Goal: Transaction & Acquisition: Purchase product/service

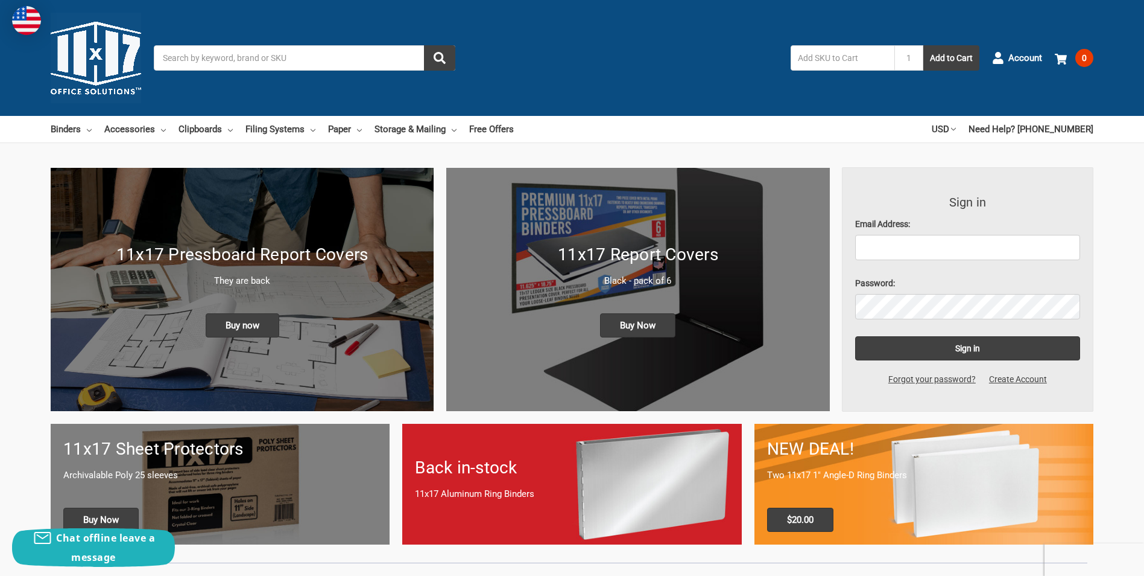
click at [242, 57] on input "Search" at bounding box center [305, 57] width 302 height 25
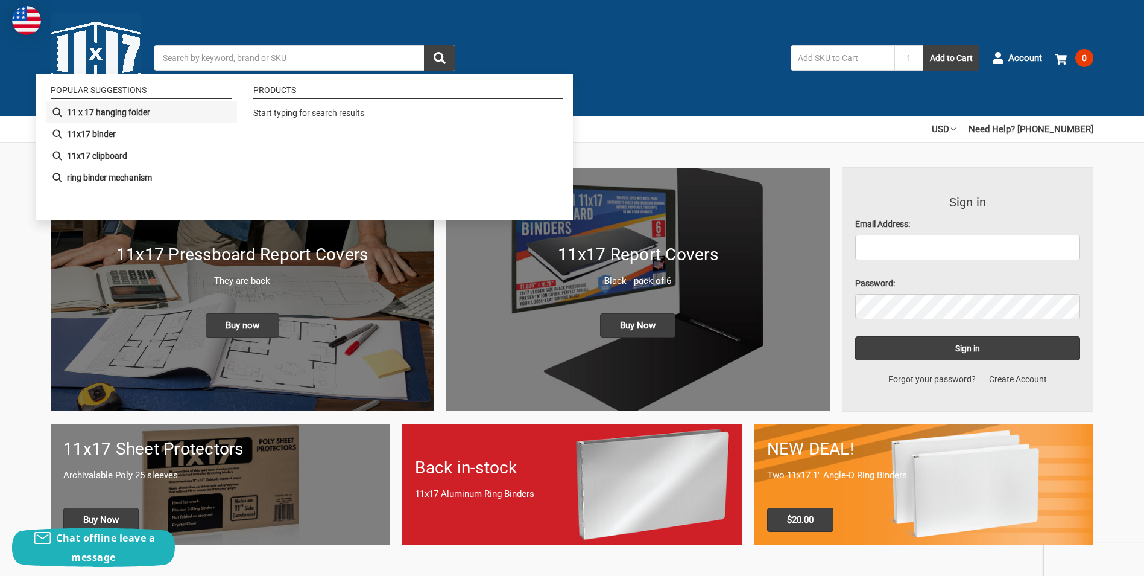
click at [125, 111] on b "11 x 17 hanging folder" at bounding box center [108, 112] width 83 height 13
type input "11 x 17 hanging folder"
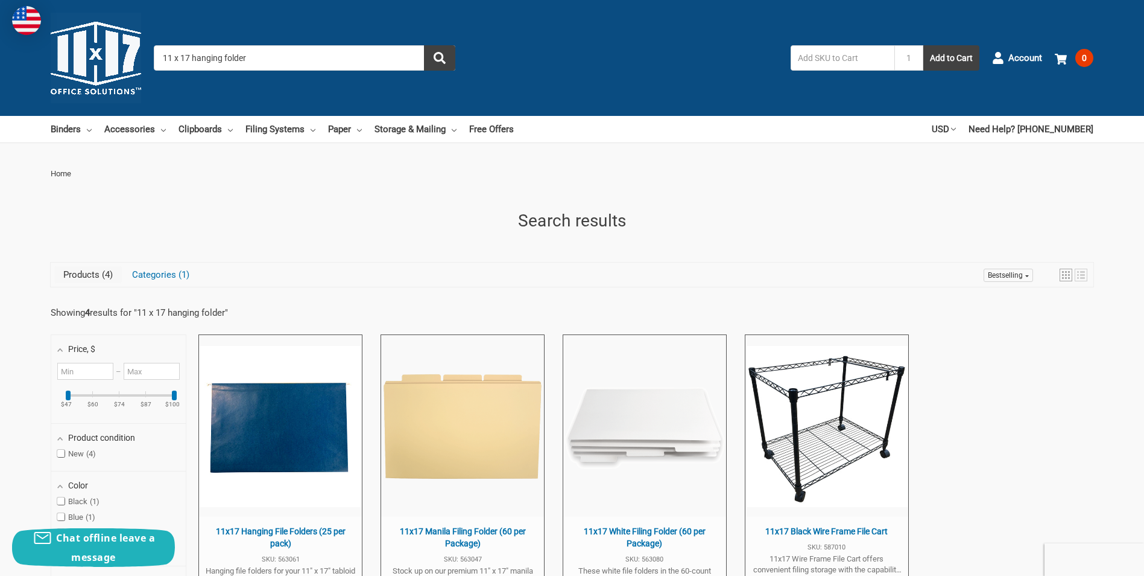
click at [253, 55] on input "11 x 17 hanging folder" at bounding box center [305, 57] width 302 height 25
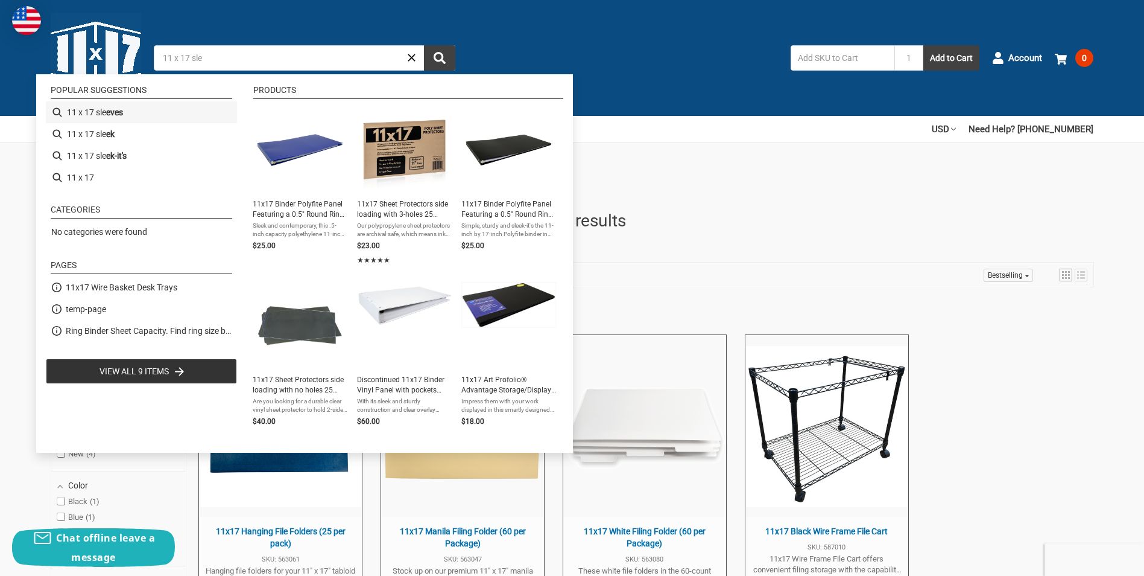
click at [111, 115] on b "eves" at bounding box center [114, 112] width 17 height 13
type input "11 x 17 sleeves"
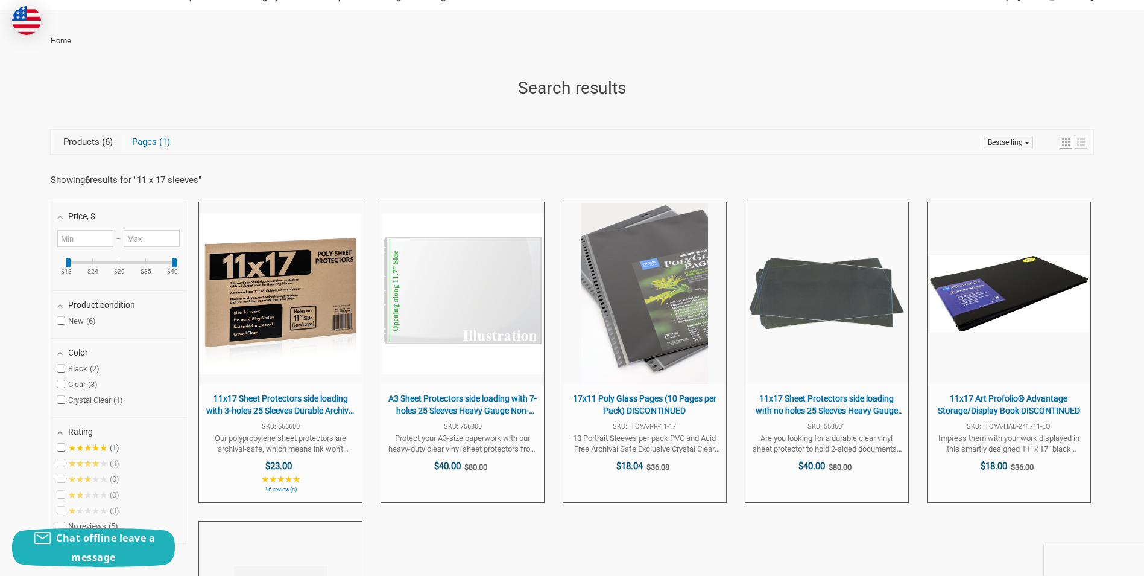
scroll to position [141, 0]
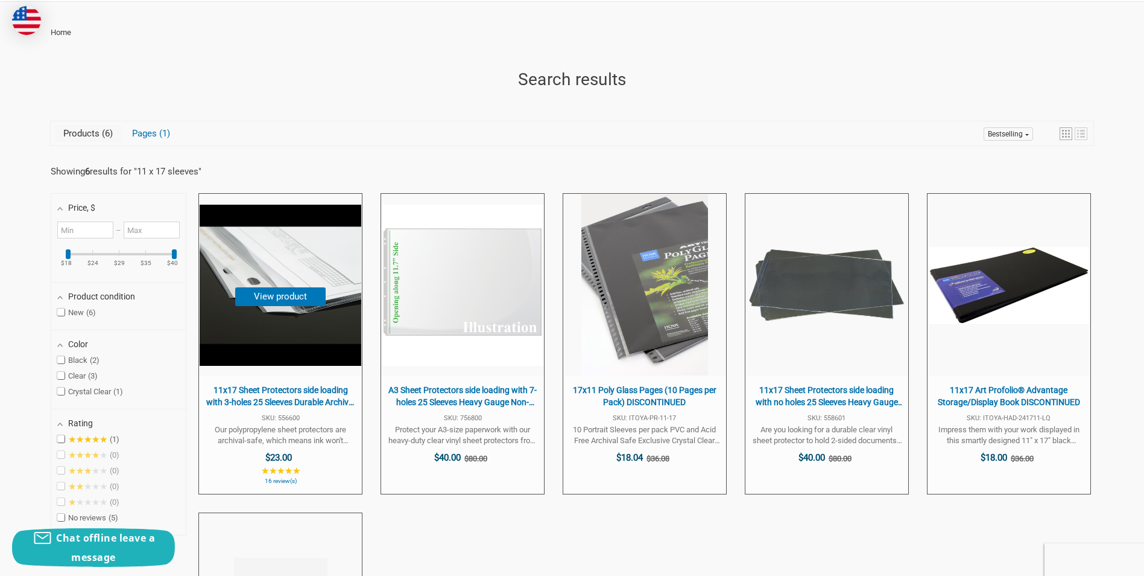
click at [285, 303] on button "View product" at bounding box center [280, 296] width 90 height 19
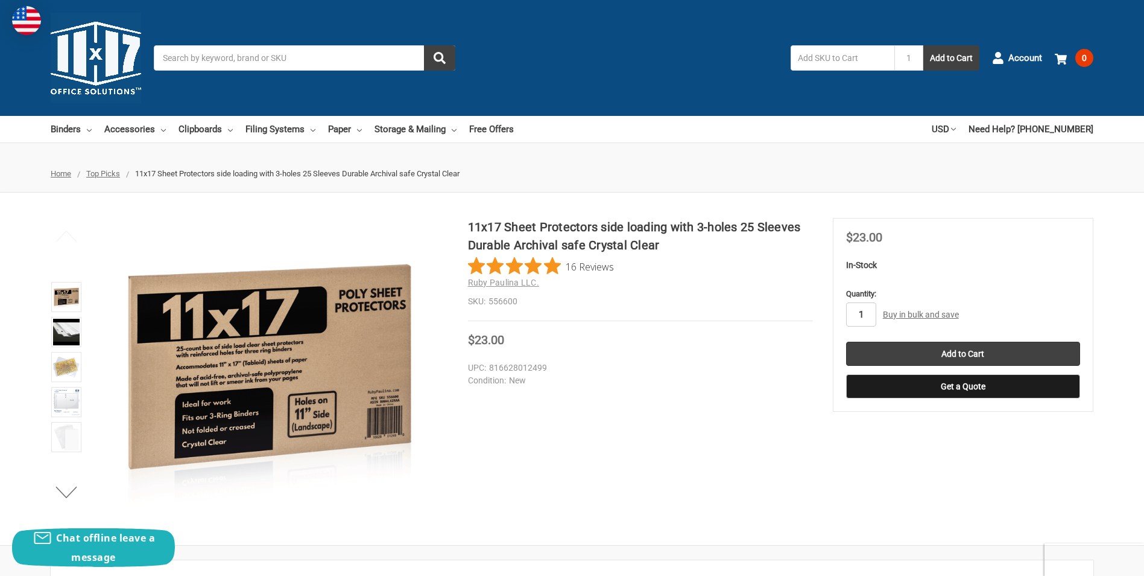
click at [870, 314] on input "1" at bounding box center [861, 314] width 30 height 24
type input "5"
type input "7"
click at [960, 345] on input "Add to Cart" at bounding box center [963, 353] width 234 height 24
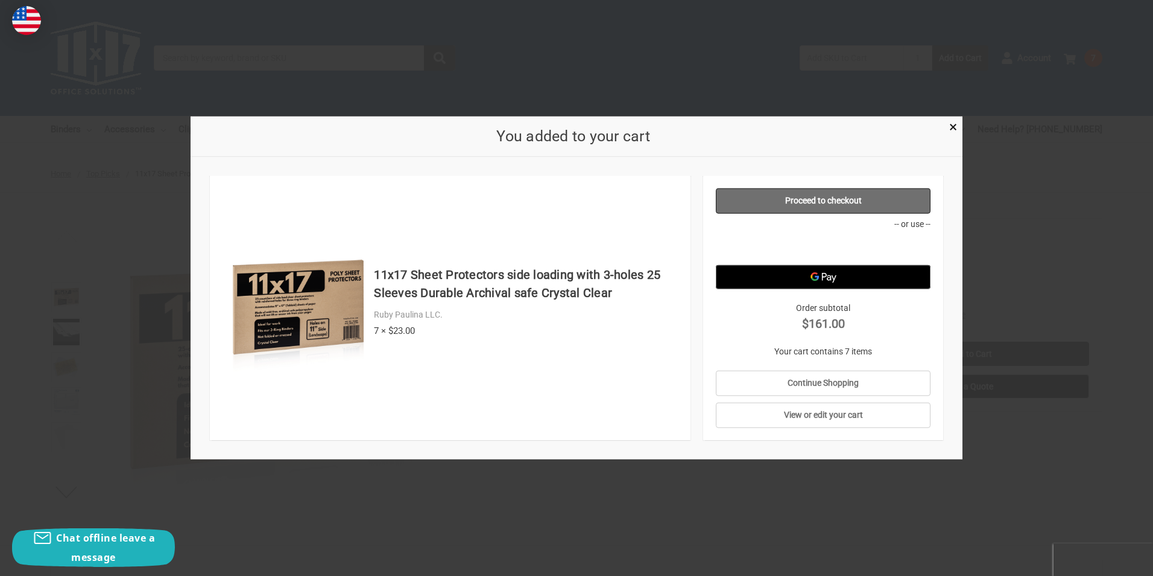
click at [839, 201] on link "Proceed to checkout" at bounding box center [823, 200] width 215 height 25
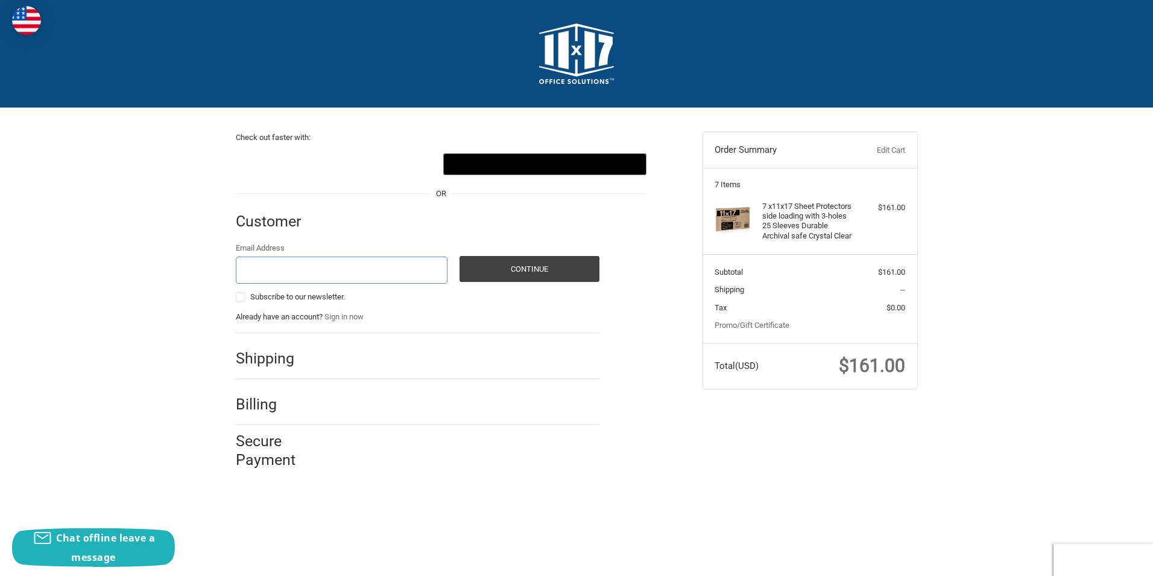
click at [301, 271] on input "Email Address" at bounding box center [342, 269] width 212 height 27
type input "[PERSON_NAME][EMAIL_ADDRESS][PERSON_NAME][PERSON_NAME][DOMAIN_NAME]"
click at [530, 271] on button "Continue" at bounding box center [530, 269] width 140 height 26
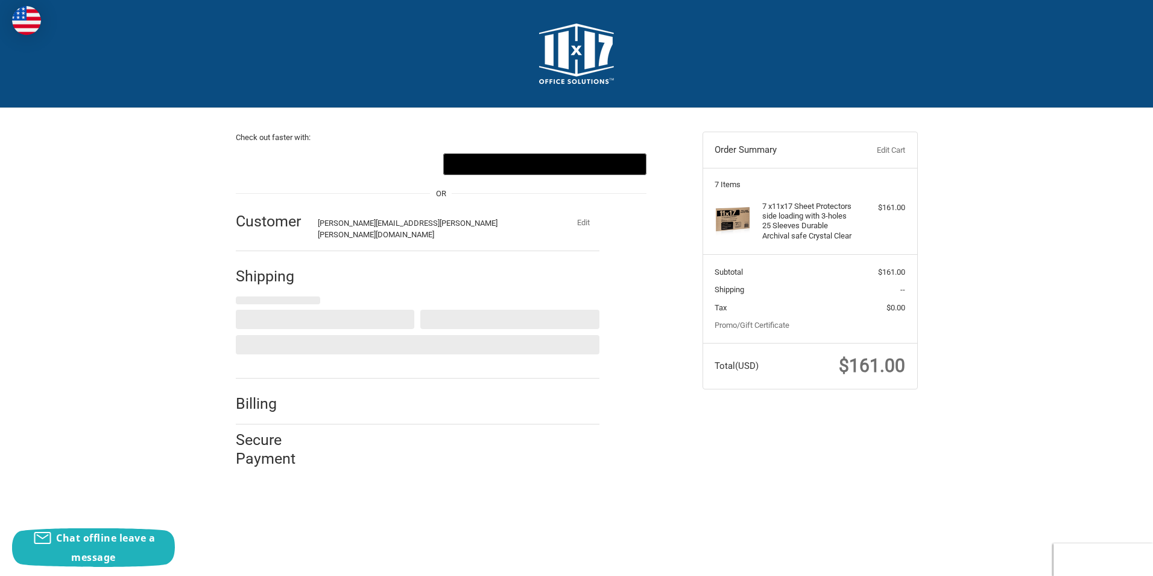
select select "US"
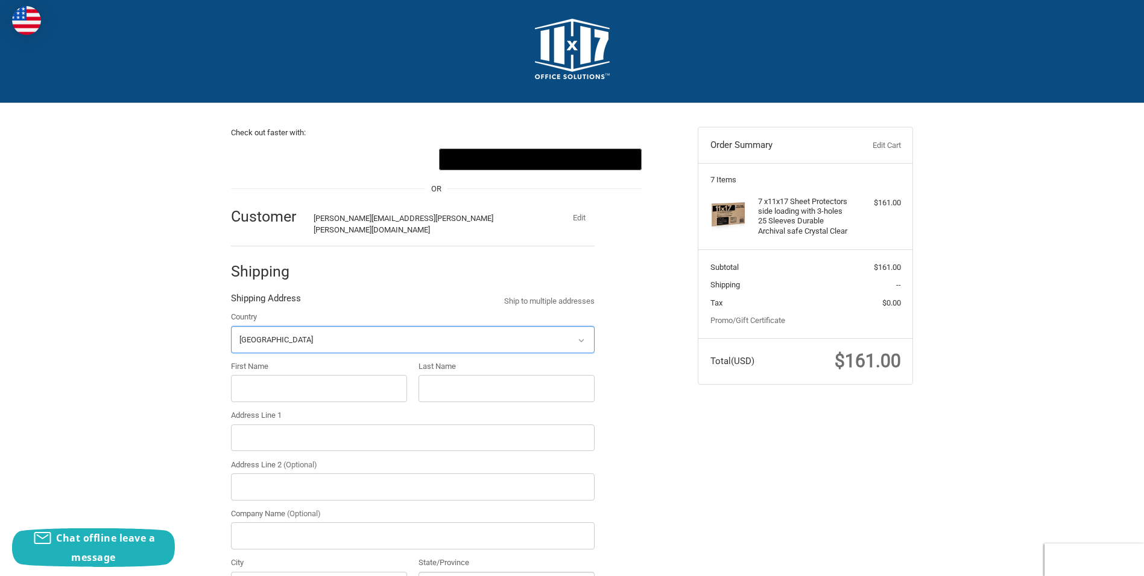
scroll to position [127, 0]
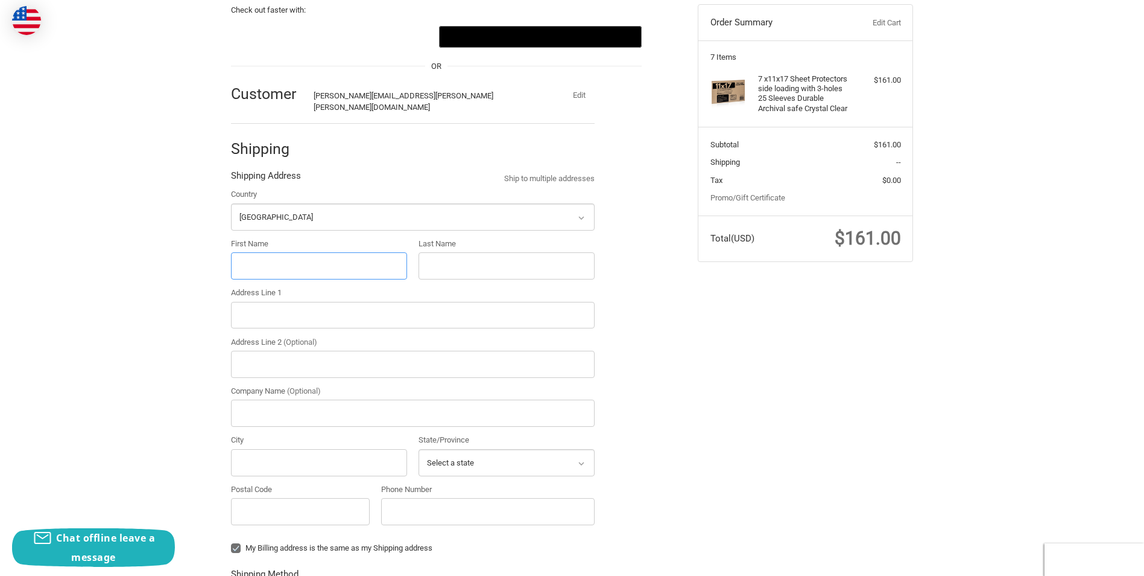
click at [282, 252] on input "First Name" at bounding box center [319, 265] width 176 height 27
type input "[PERSON_NAME]"
type input "[STREET_ADDRESS][PERSON_NAME]"
type input "Gate 7"
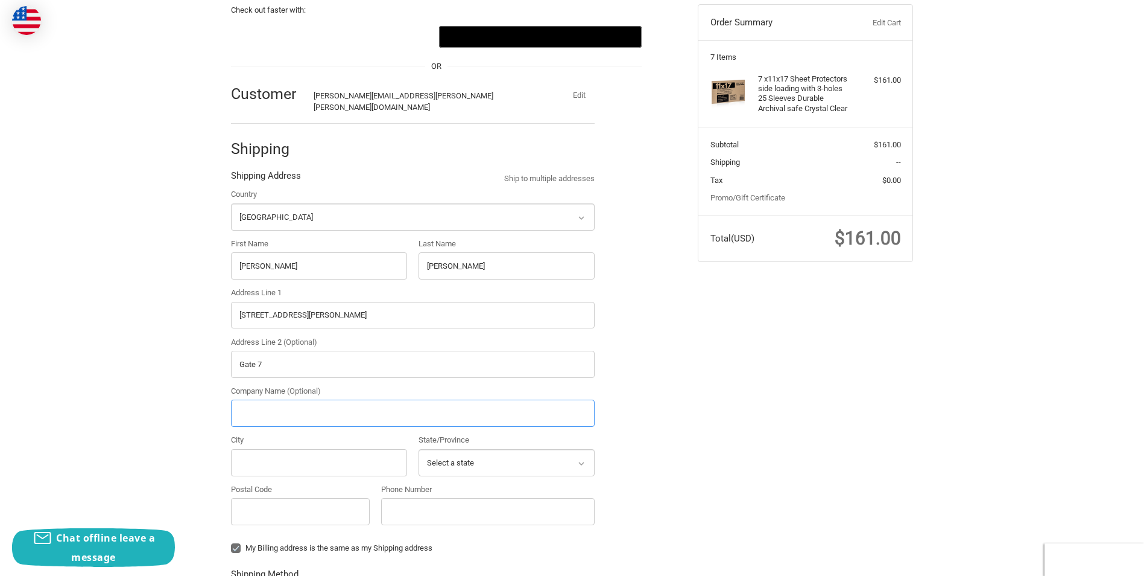
type input "Linde"
type input "East [GEOGRAPHIC_DATA]"
select select "IN"
type input "46312"
type input "12196134402"
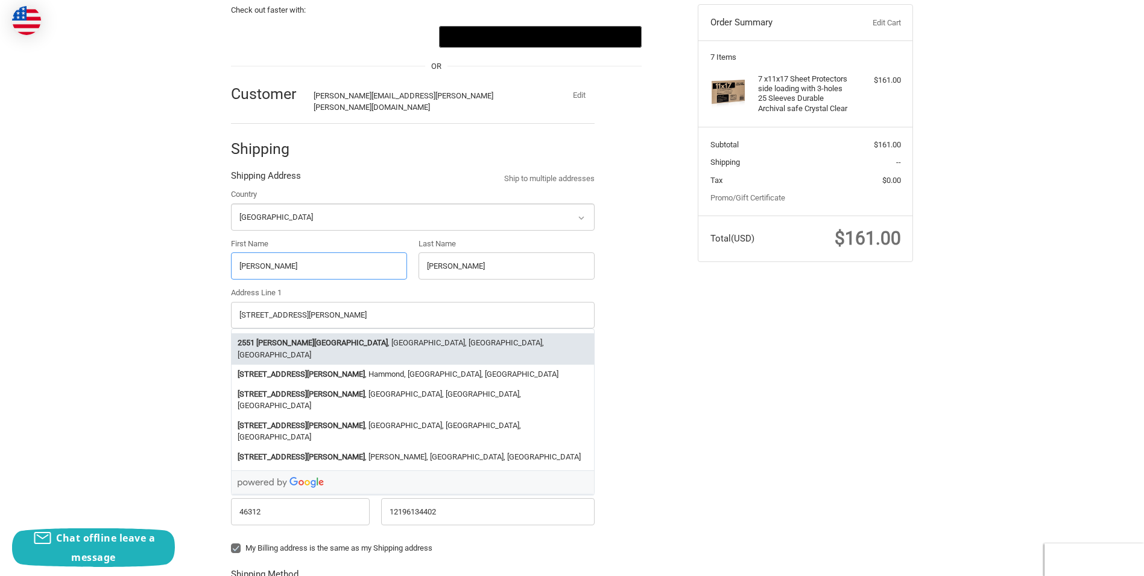
click at [352, 333] on li "[STREET_ADDRESS][PERSON_NAME]" at bounding box center [413, 348] width 363 height 31
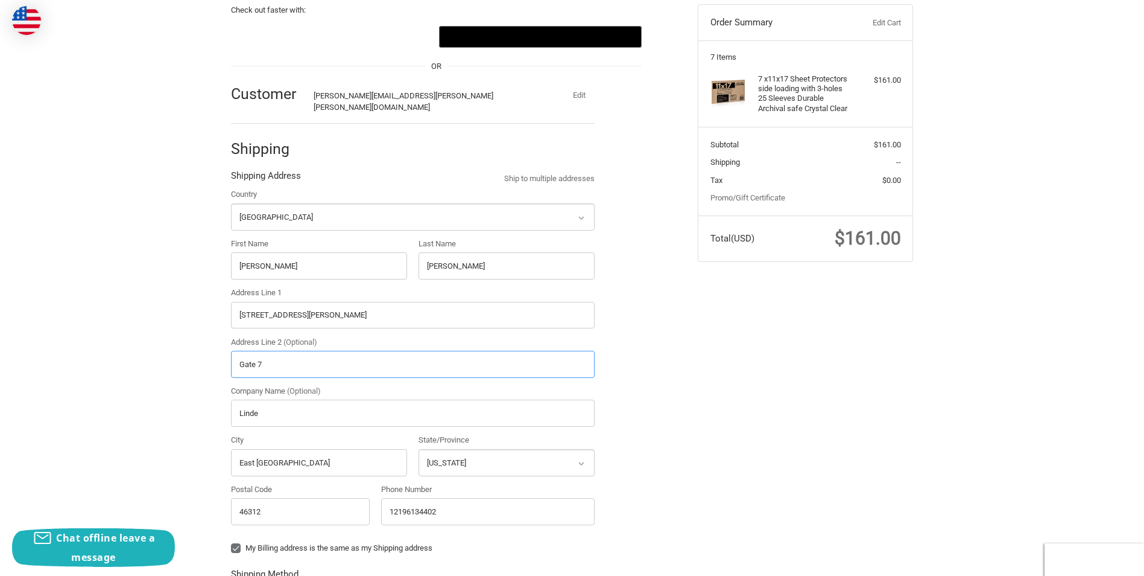
select select "IN"
radio input "true"
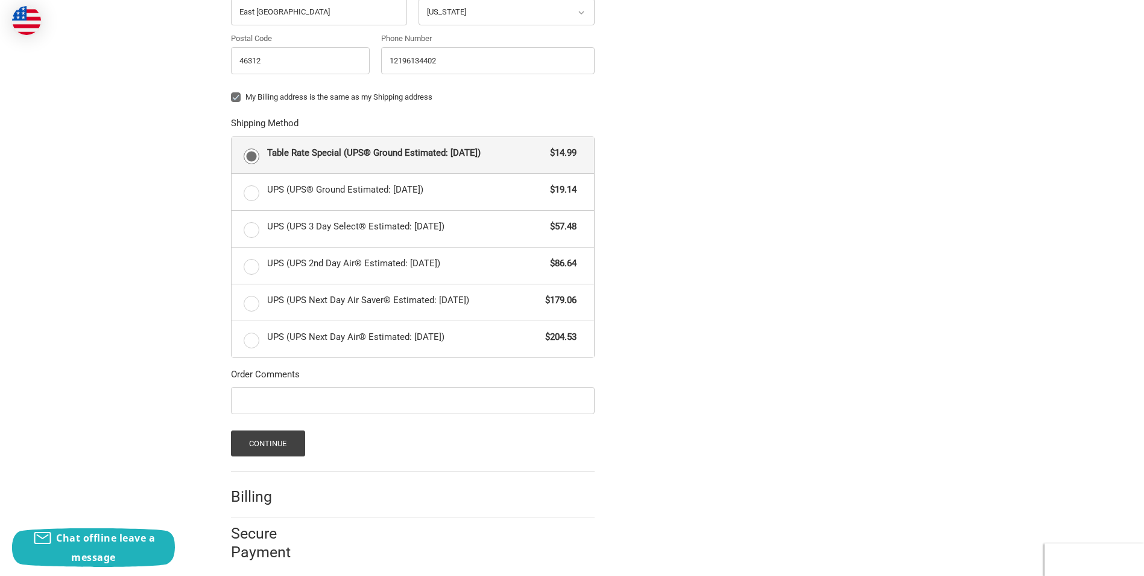
scroll to position [580, 0]
click at [265, 436] on button "Continue" at bounding box center [268, 441] width 74 height 26
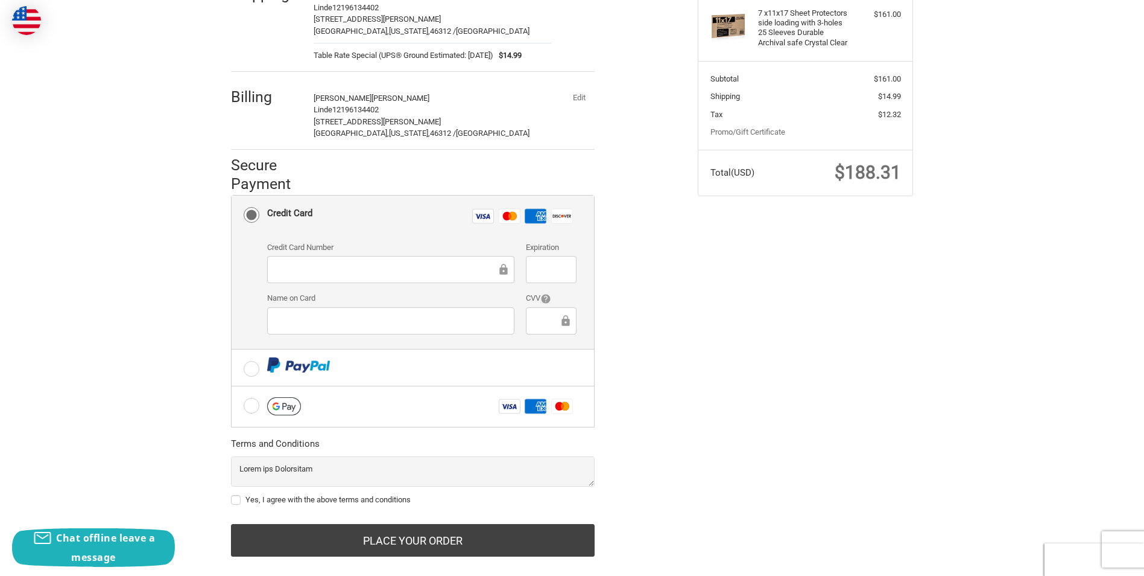
scroll to position [205, 0]
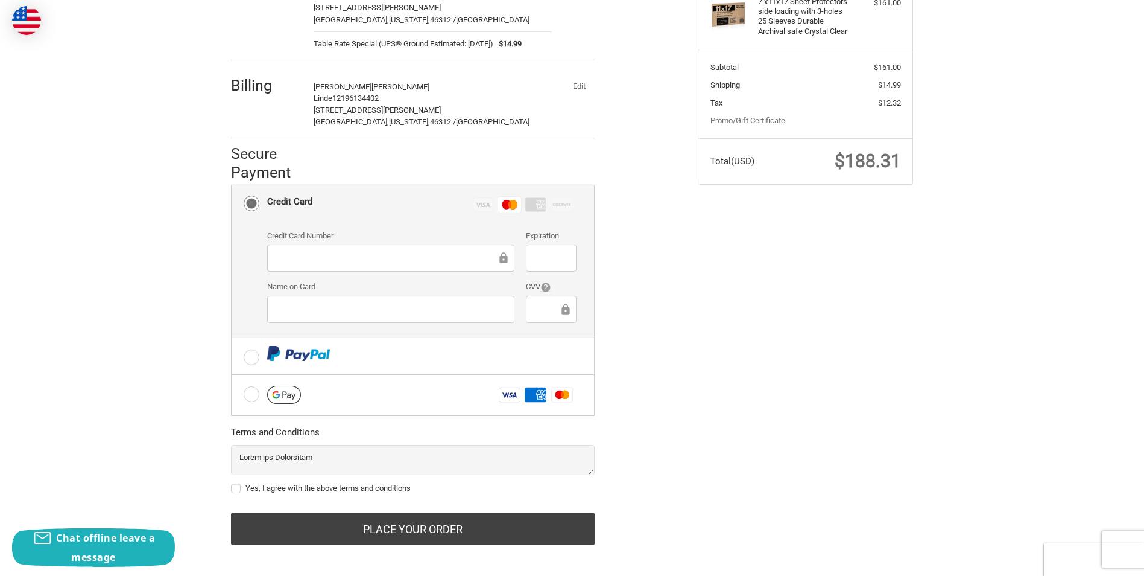
click at [545, 296] on div at bounding box center [551, 309] width 50 height 27
click at [235, 483] on label "Yes, I agree with the above terms and conditions" at bounding box center [413, 488] width 364 height 10
click at [232, 482] on input "Yes, I agree with the above terms and conditions" at bounding box center [231, 482] width 1 height 1
checkbox input "true"
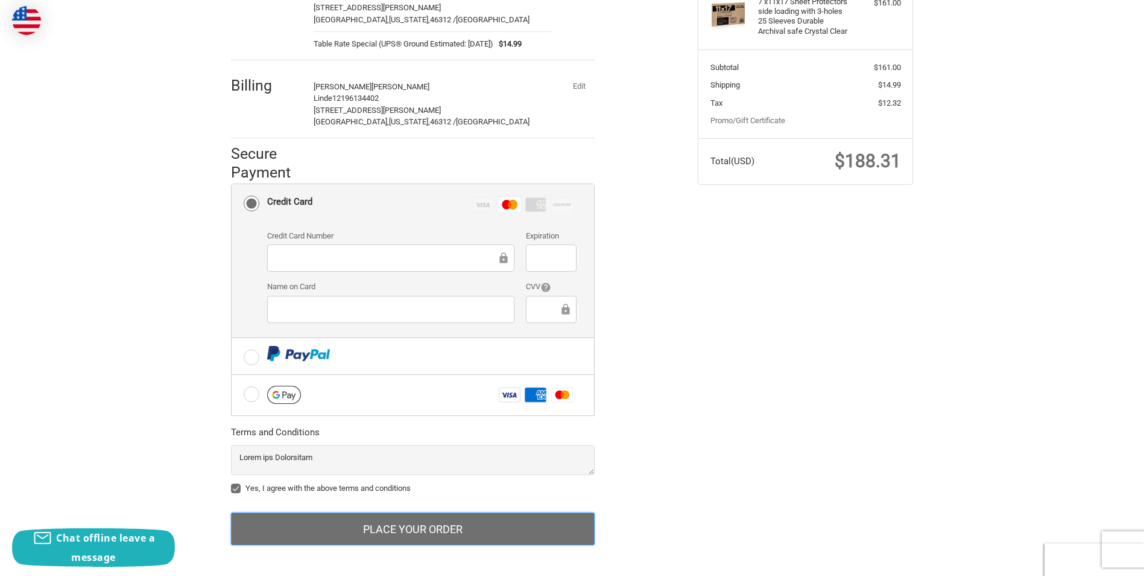
click at [430, 516] on button "Place Your Order" at bounding box center [413, 528] width 364 height 33
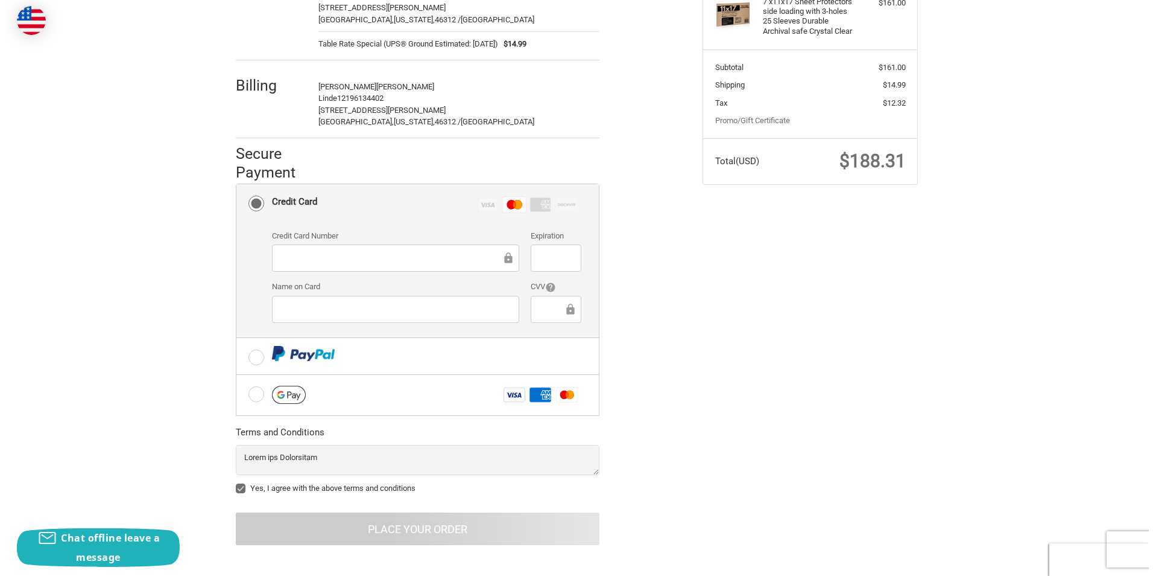
scroll to position [0, 0]
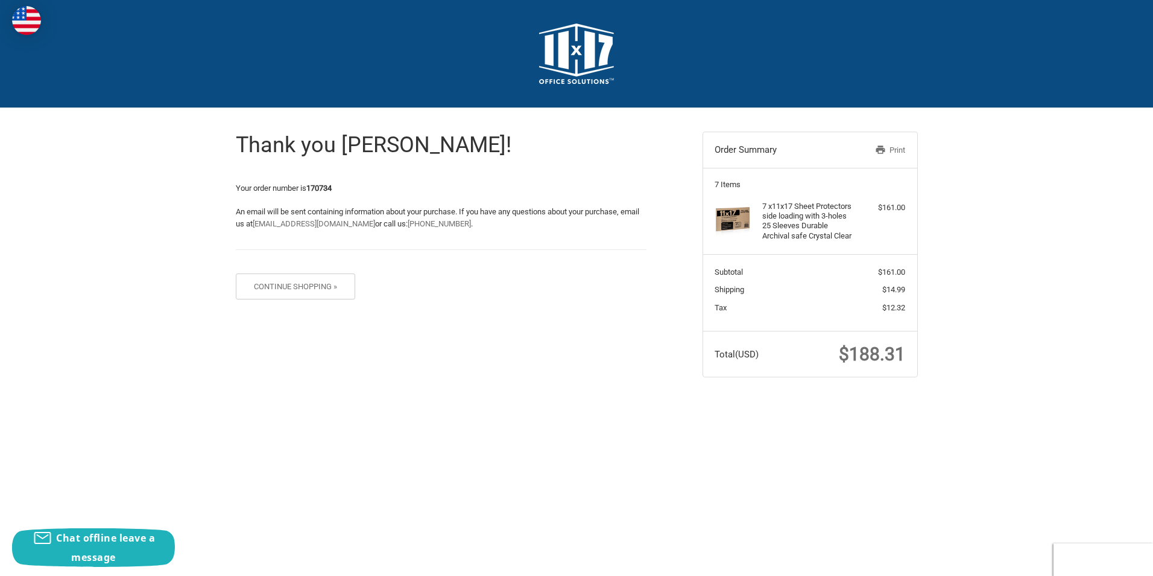
drag, startPoint x: 890, startPoint y: 148, endPoint x: 77, endPoint y: 509, distance: 888.8
click at [890, 148] on link "Print" at bounding box center [874, 150] width 62 height 12
